Goal: Task Accomplishment & Management: Use online tool/utility

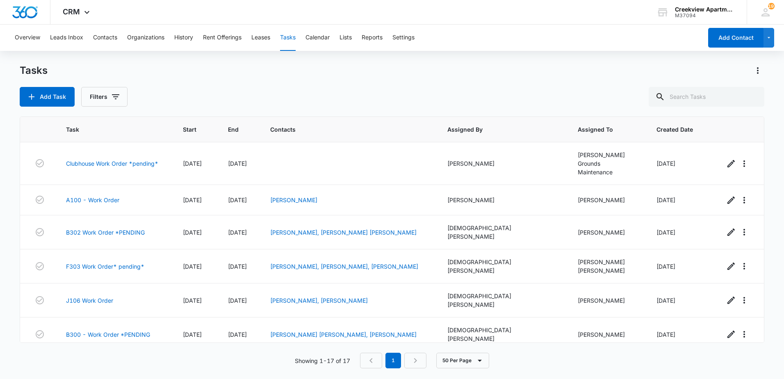
scroll to position [323, 0]
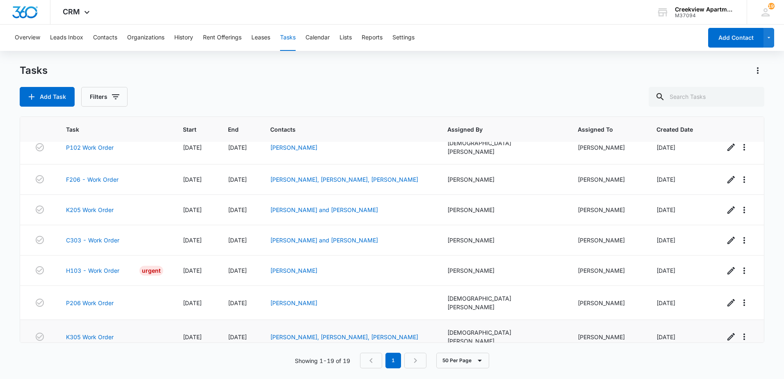
scroll to position [383, 0]
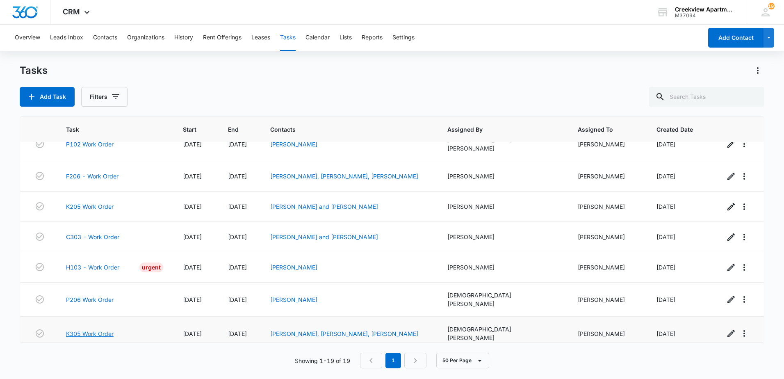
click at [105, 329] on link "K305 Work Order" at bounding box center [90, 333] width 48 height 9
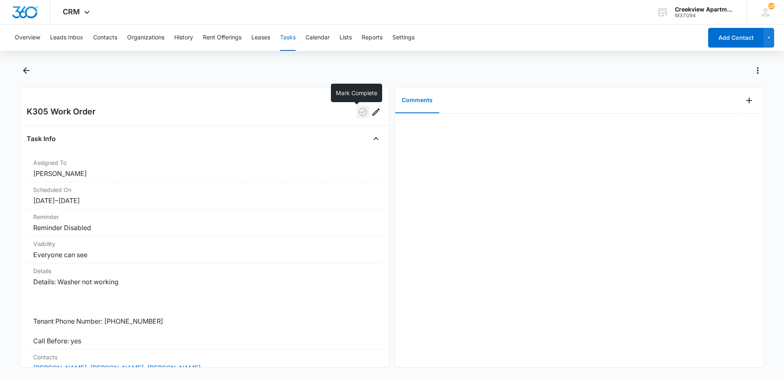
click at [360, 117] on button "button" at bounding box center [362, 111] width 13 height 13
click at [25, 73] on icon "Back" at bounding box center [26, 71] width 10 height 10
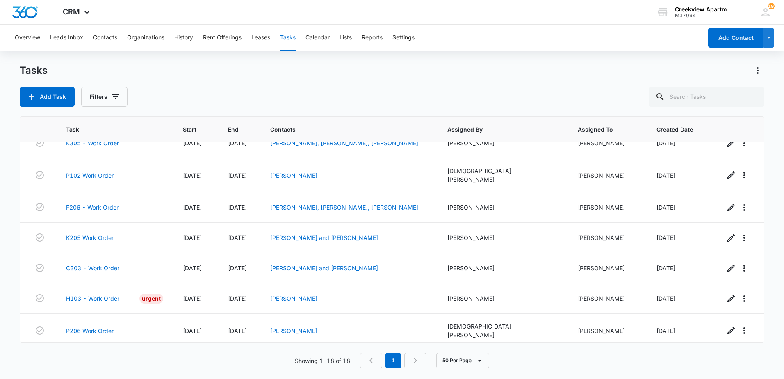
scroll to position [353, 0]
click at [100, 360] on link "N304 Work Order" at bounding box center [90, 364] width 48 height 9
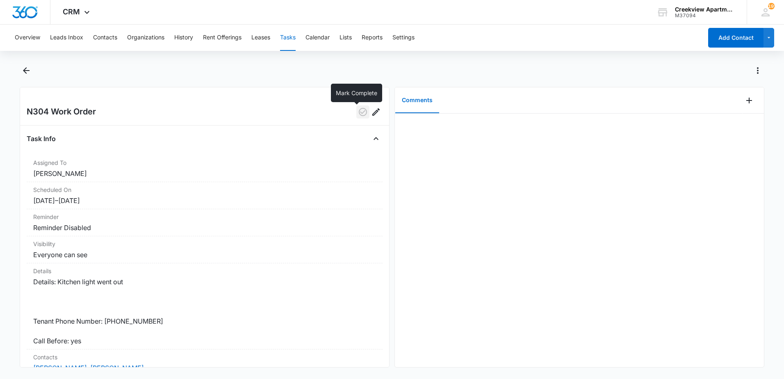
click at [358, 114] on icon "button" at bounding box center [363, 112] width 10 height 10
click at [30, 70] on icon "Back" at bounding box center [26, 71] width 10 height 10
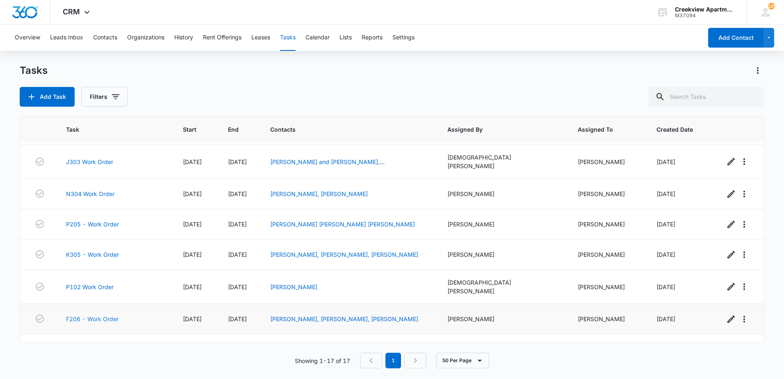
scroll to position [200, 0]
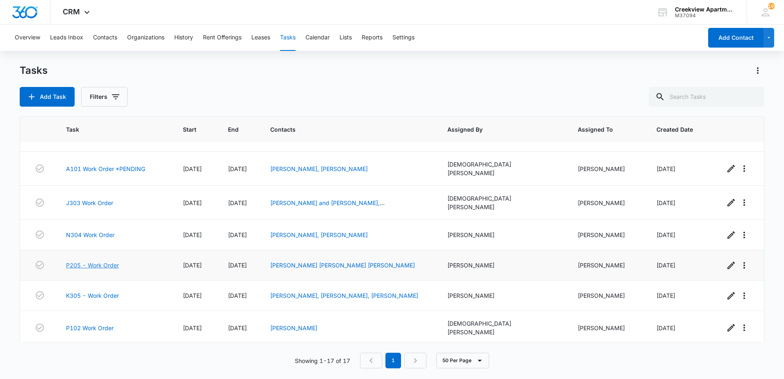
click at [100, 261] on link "P205 - Work Order" at bounding box center [92, 265] width 53 height 9
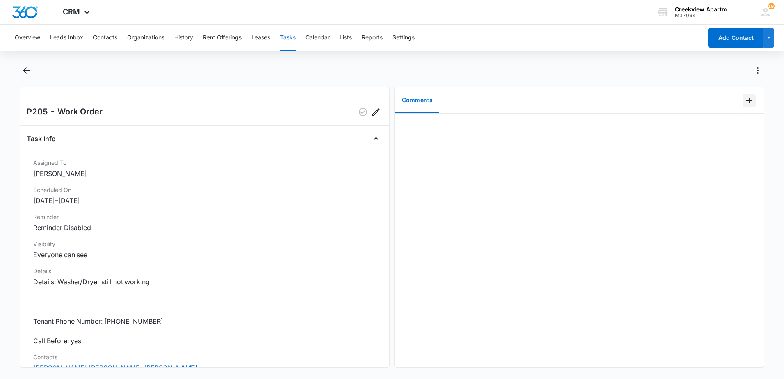
click at [744, 102] on icon "Add Comment" at bounding box center [749, 101] width 10 height 10
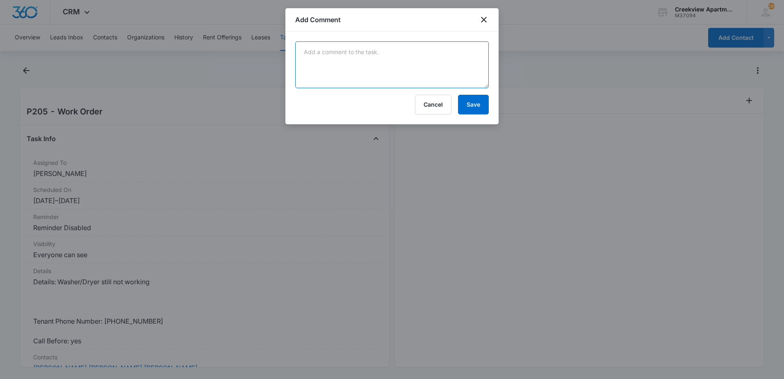
click at [396, 83] on textarea at bounding box center [392, 64] width 194 height 47
type textarea "dryer heating element snapped, screws came loose causing laundry center to trip…"
click at [476, 108] on button "Save" at bounding box center [473, 105] width 31 height 20
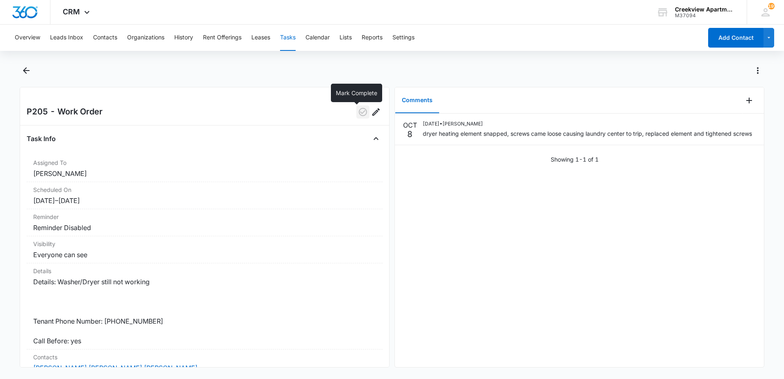
click at [359, 116] on icon "button" at bounding box center [363, 112] width 10 height 10
click at [27, 67] on icon "Back" at bounding box center [26, 71] width 10 height 10
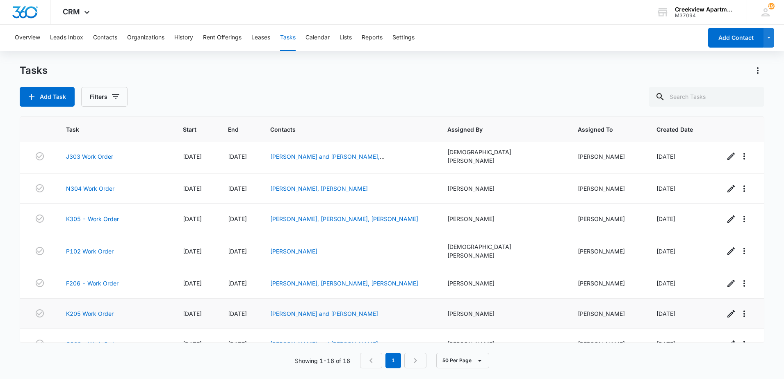
scroll to position [292, 0]
